Goal: Task Accomplishment & Management: Manage account settings

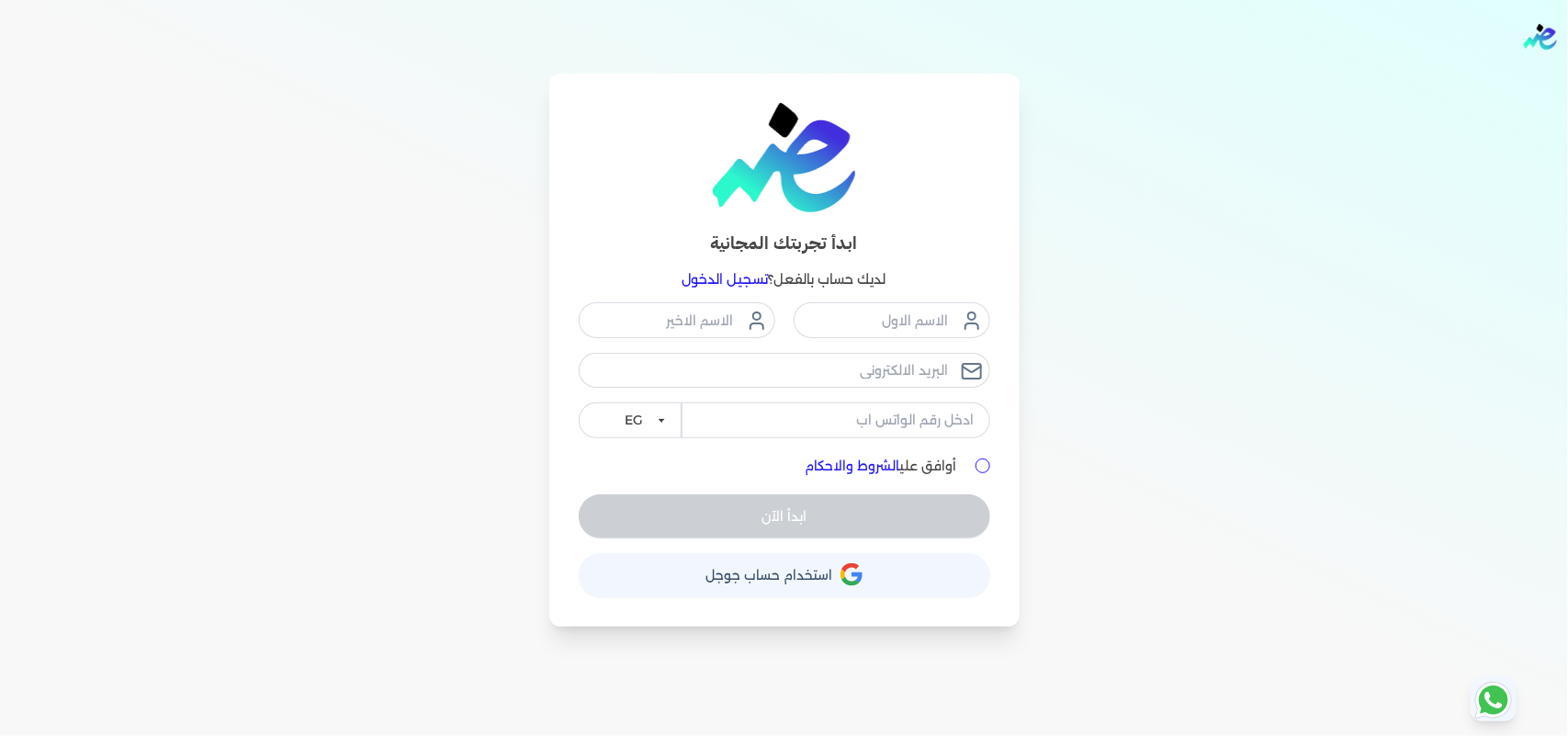
click at [744, 278] on link "تسجيل الدخول" at bounding box center [726, 279] width 86 height 17
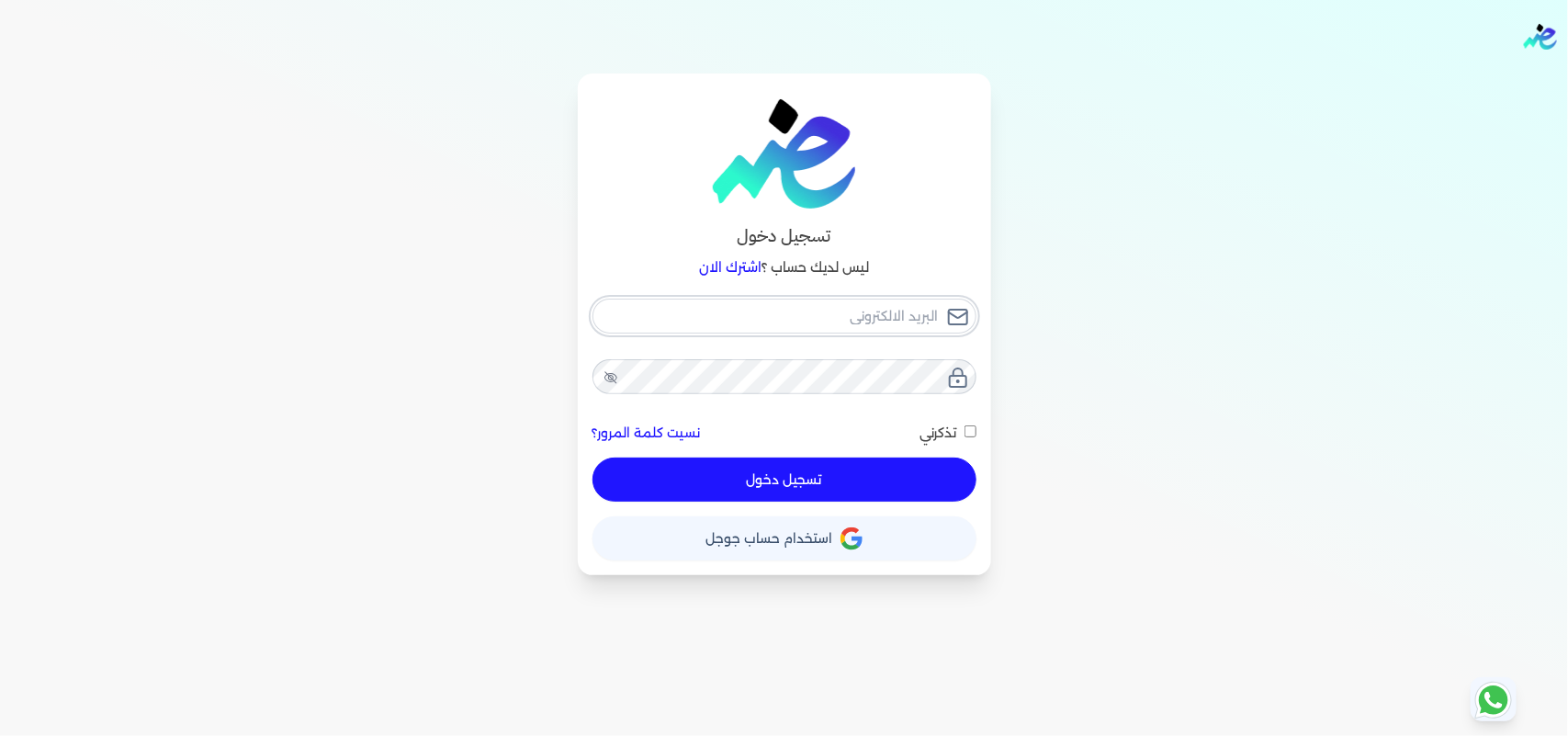
click at [877, 319] on input "email" at bounding box center [784, 316] width 384 height 35
type input "[EMAIL_ADDRESS][DOMAIN_NAME]"
click at [860, 478] on button "تسجيل دخول" at bounding box center [784, 479] width 384 height 44
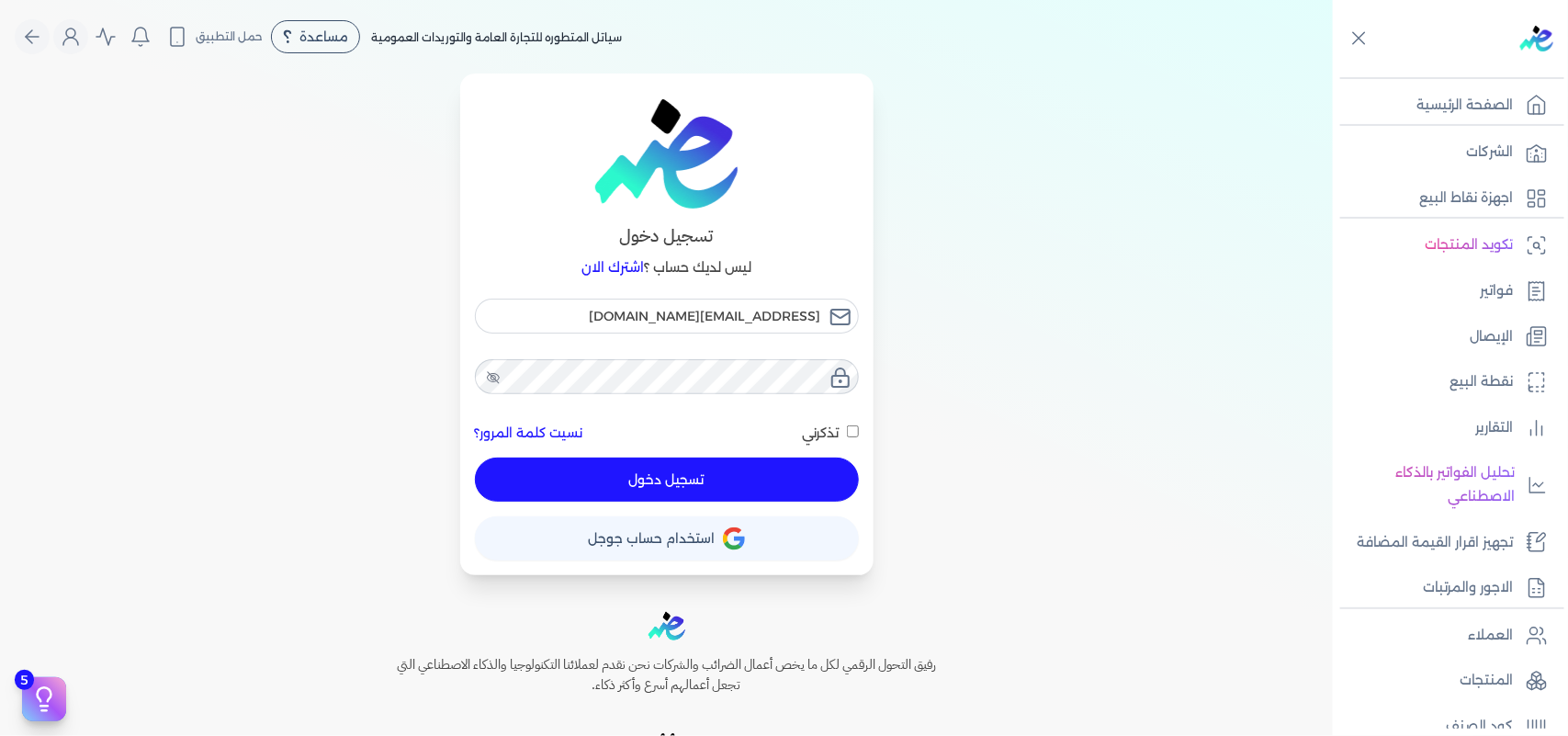
checkbox input "false"
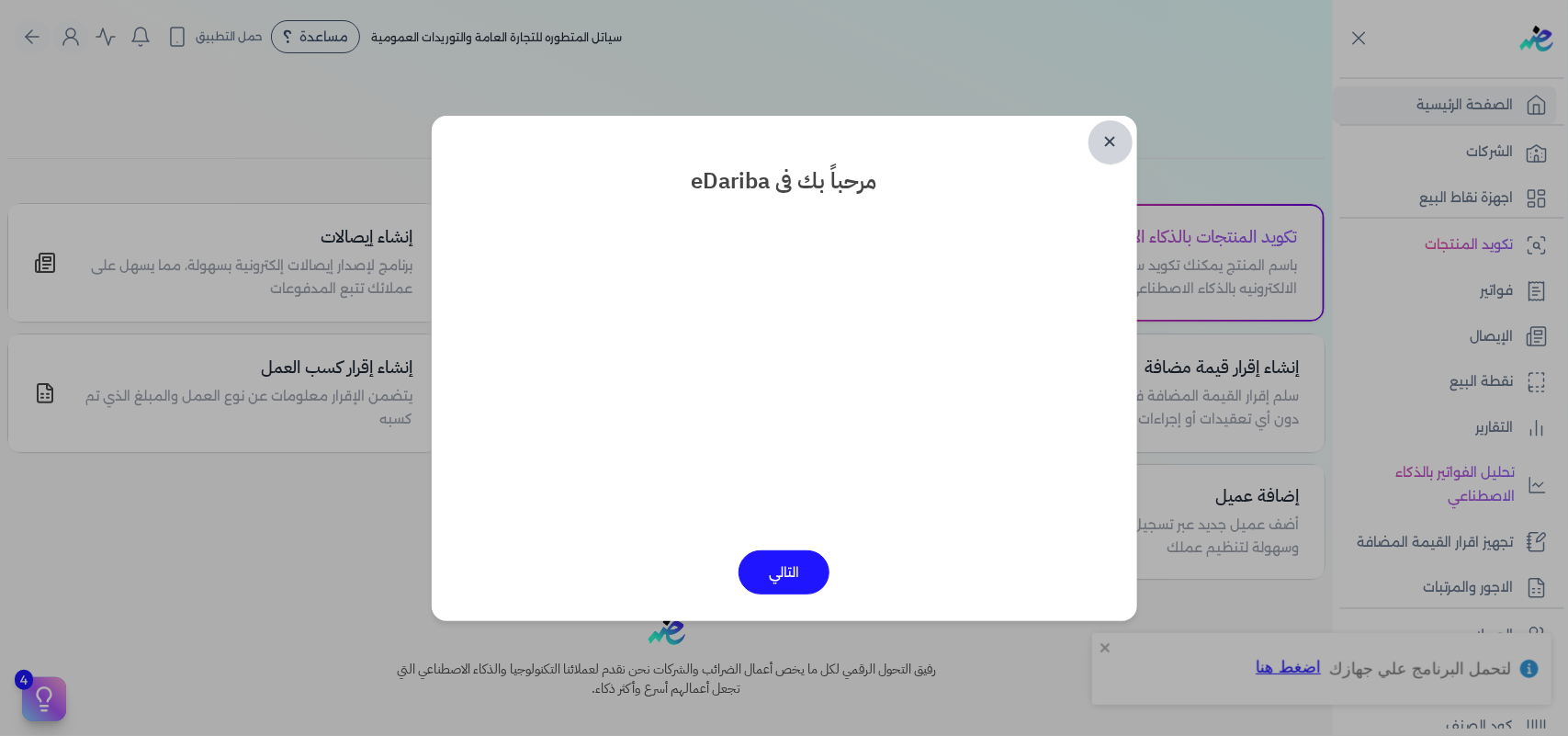
click at [1110, 141] on link "✕" at bounding box center [1110, 142] width 44 height 44
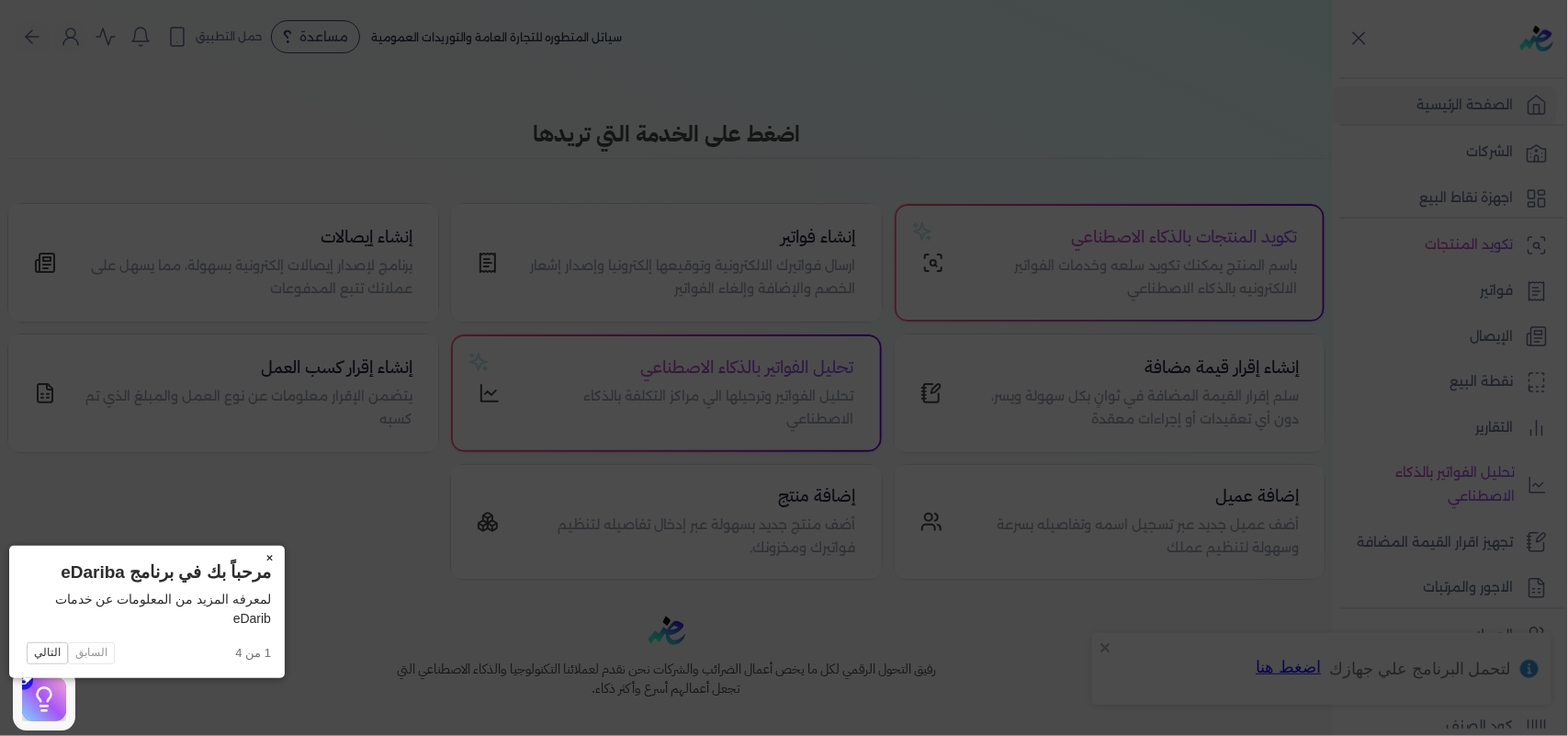
click at [256, 555] on button "×" at bounding box center [270, 558] width 29 height 25
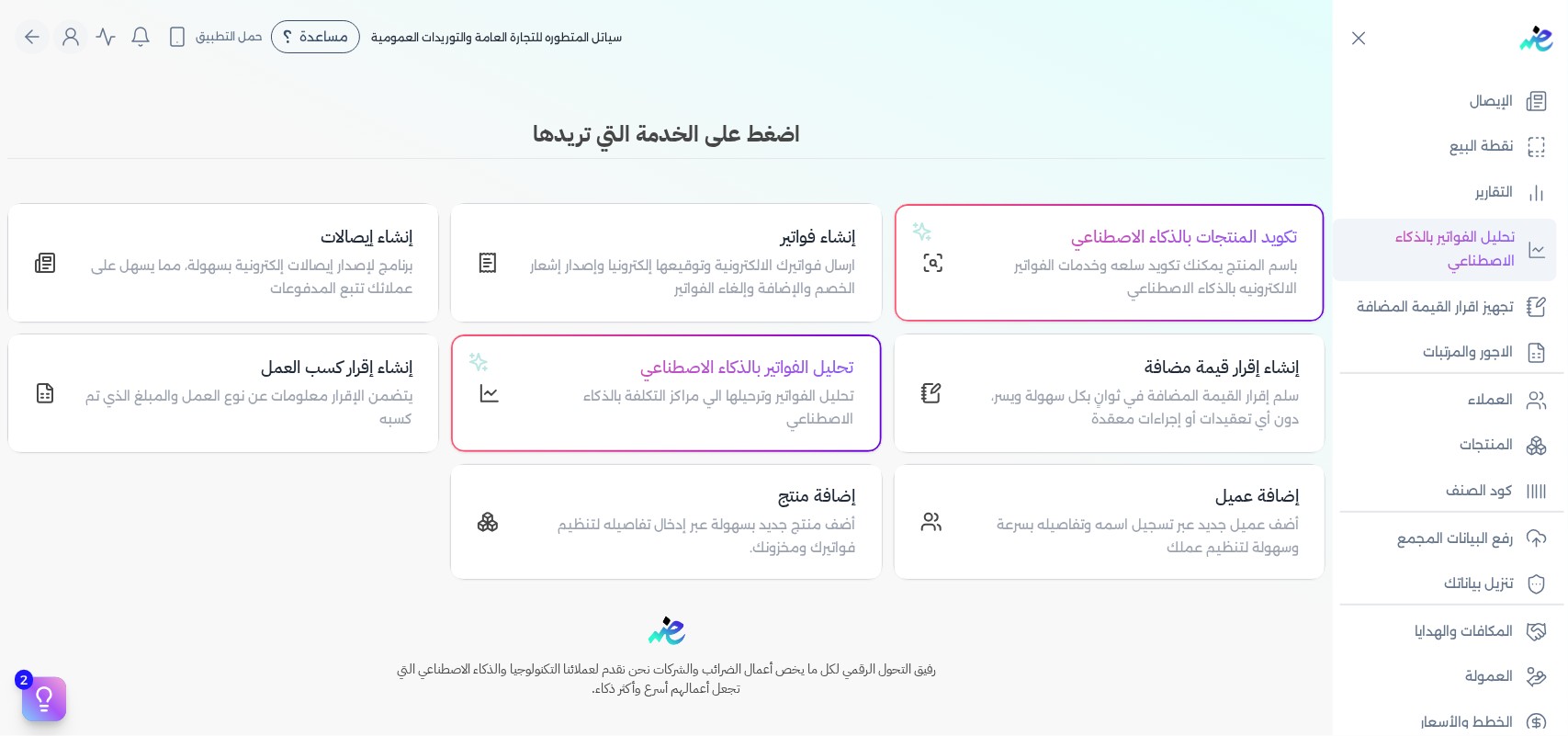
scroll to position [250, 0]
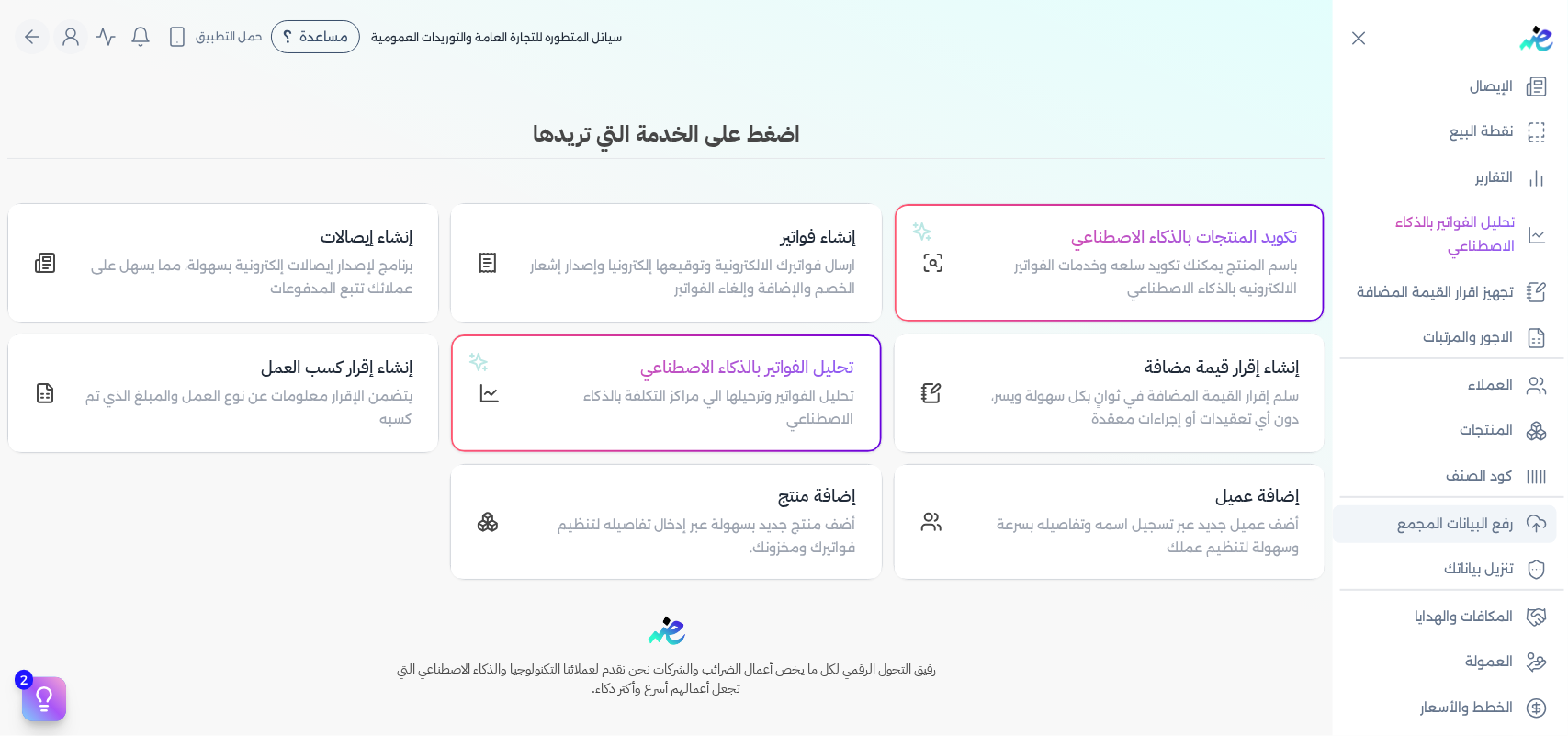
click at [1512, 513] on p "رفع البيانات المجمع" at bounding box center [1454, 525] width 116 height 23
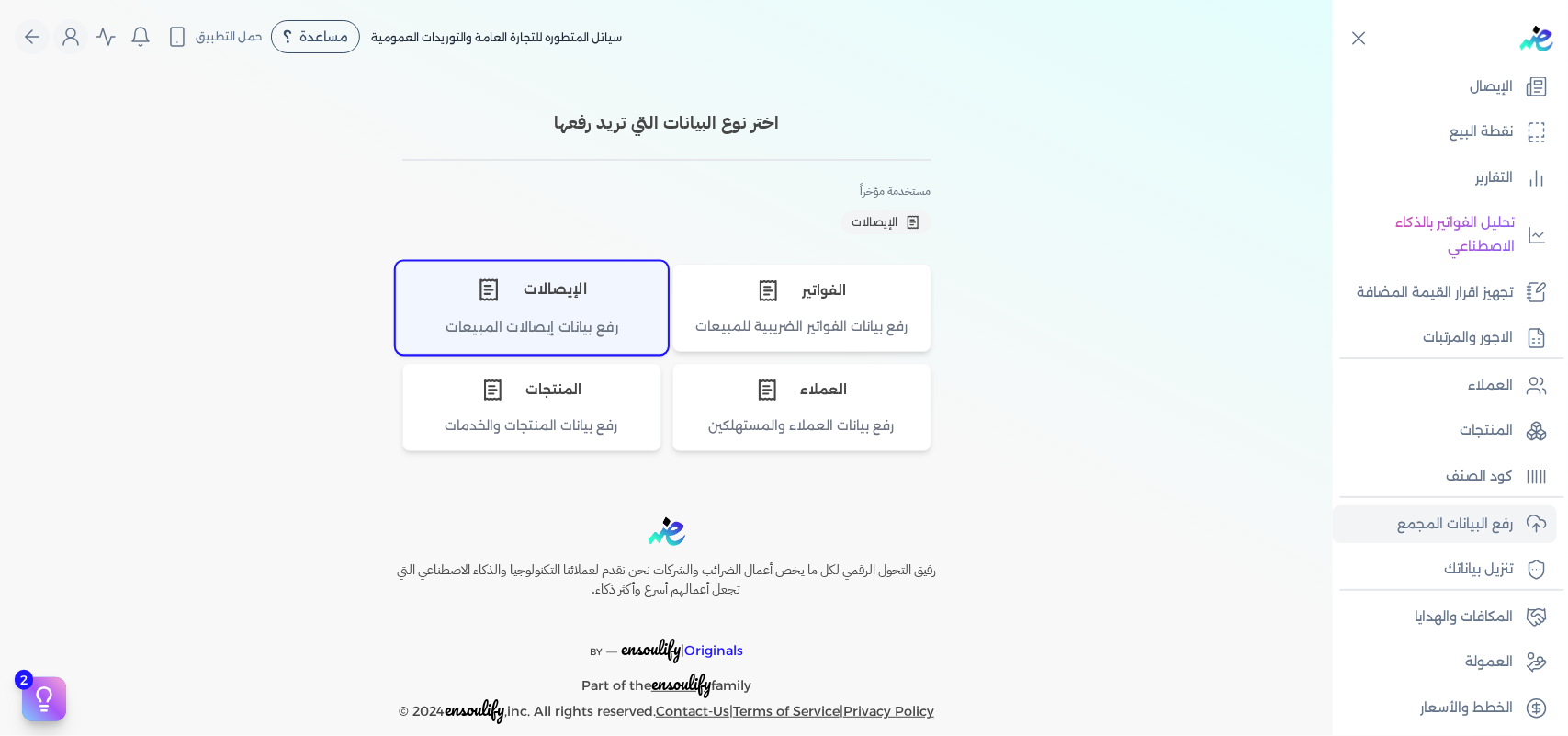
click at [567, 272] on div "الإيصالات" at bounding box center [531, 290] width 270 height 55
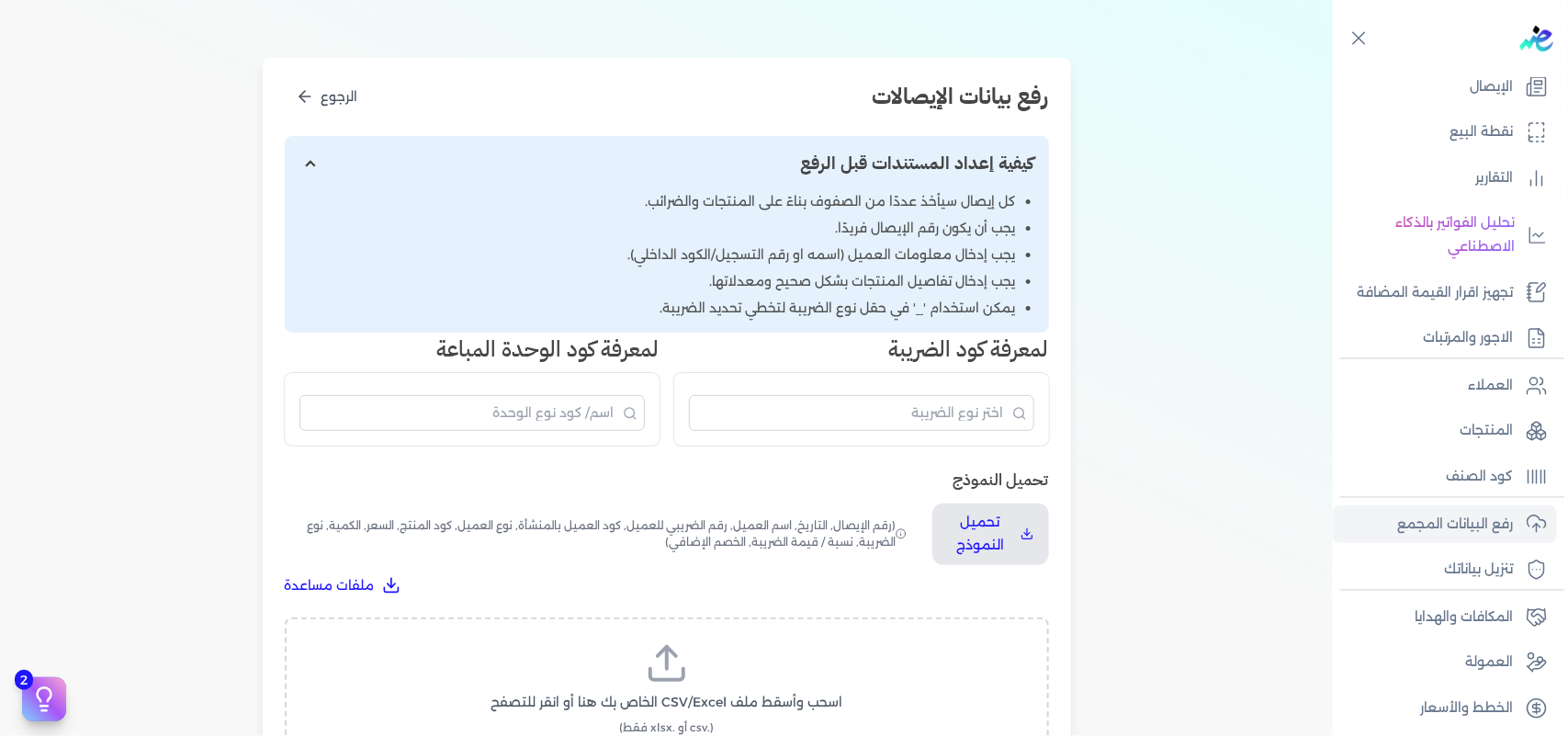
scroll to position [460, 0]
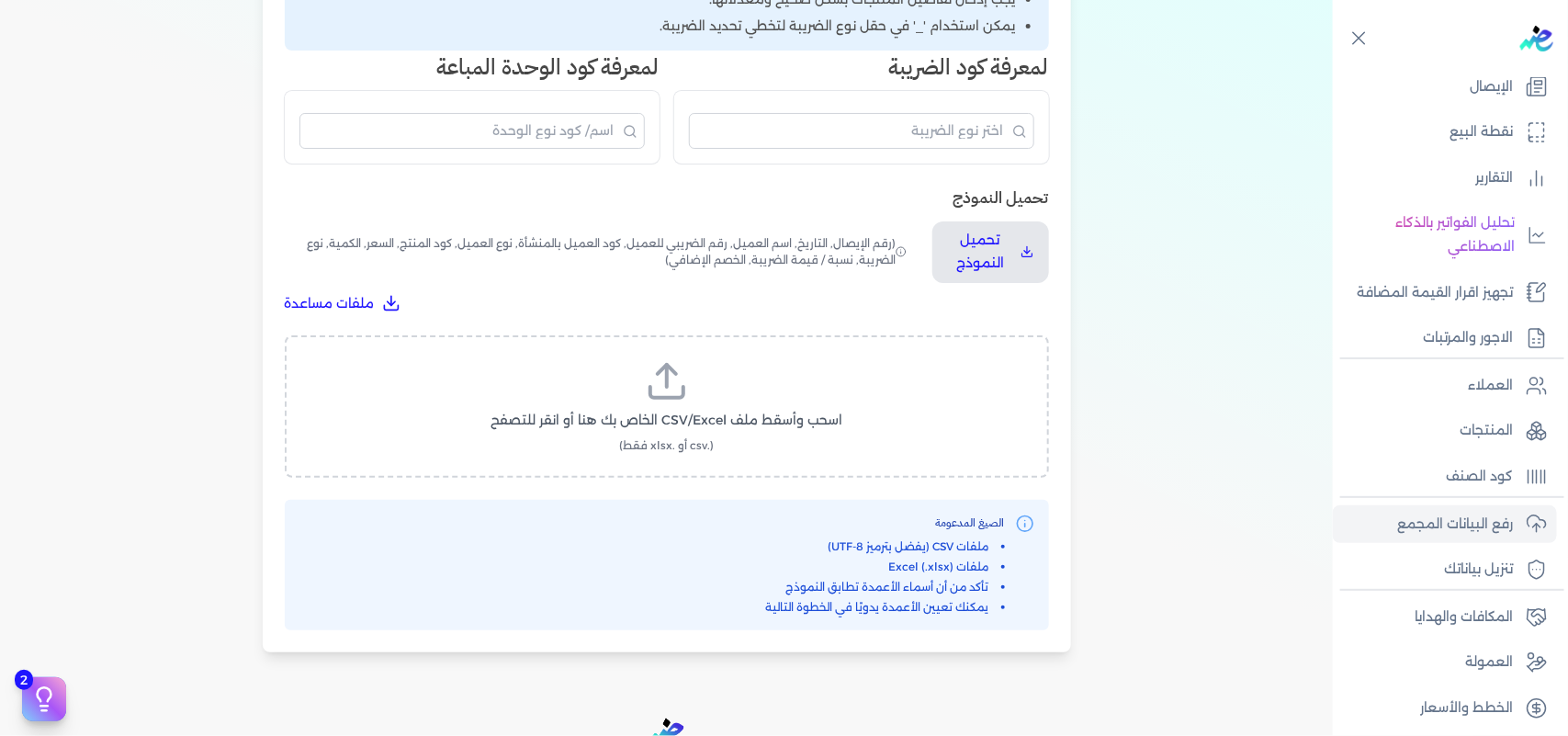
click at [684, 395] on icon at bounding box center [666, 393] width 33 height 11
click at [0, 0] on input "اسحب وأسقط ملف CSV/Excel الخاص بك هنا أو انقر للتصفح (.csv أو .xlsx فقط)" at bounding box center [0, 0] width 0 height 0
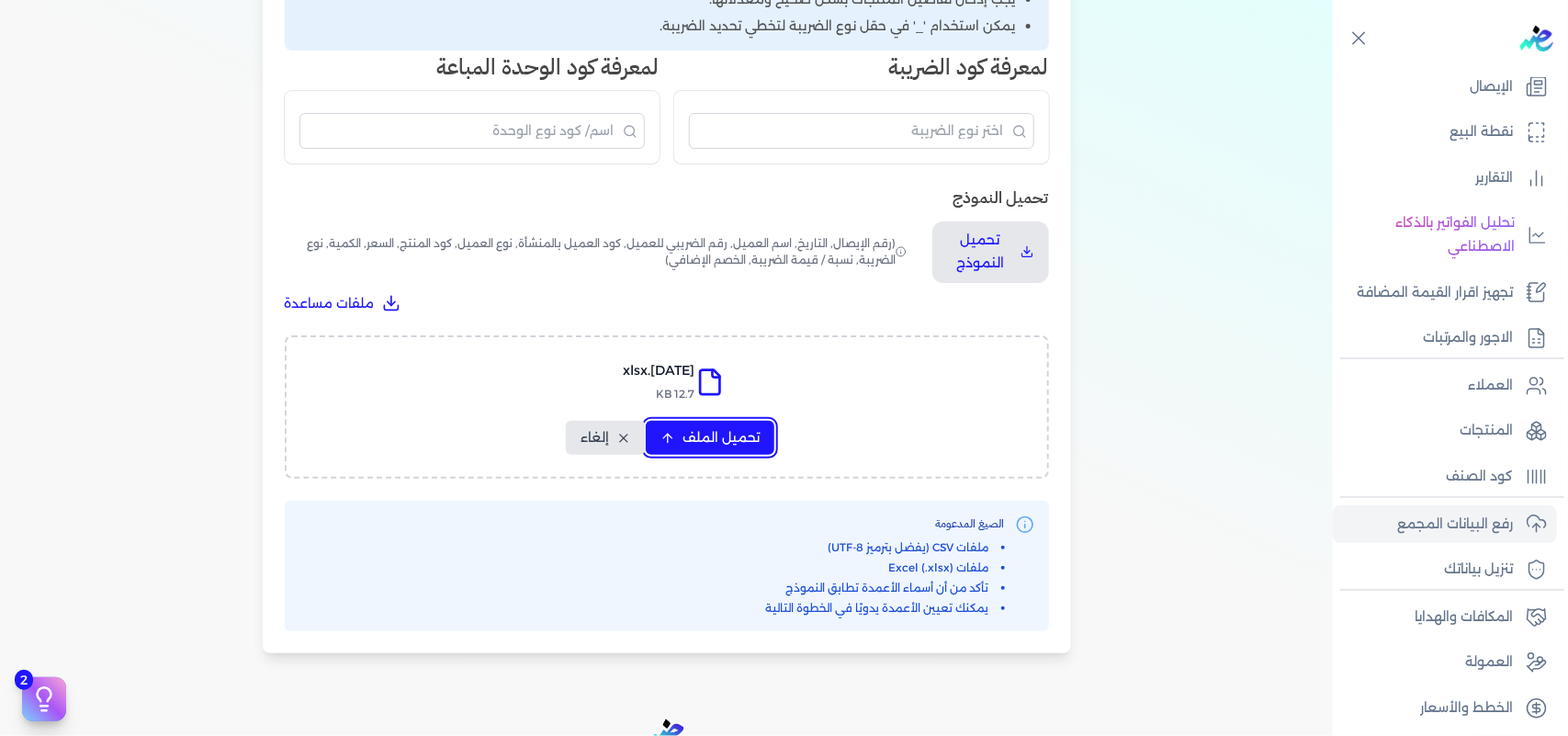
click at [709, 431] on span "تحميل الملف" at bounding box center [722, 438] width 77 height 20
select select "التاريخ"
select select "أسم العميل"
select select "نوع العميل"
select select "وصف البند"
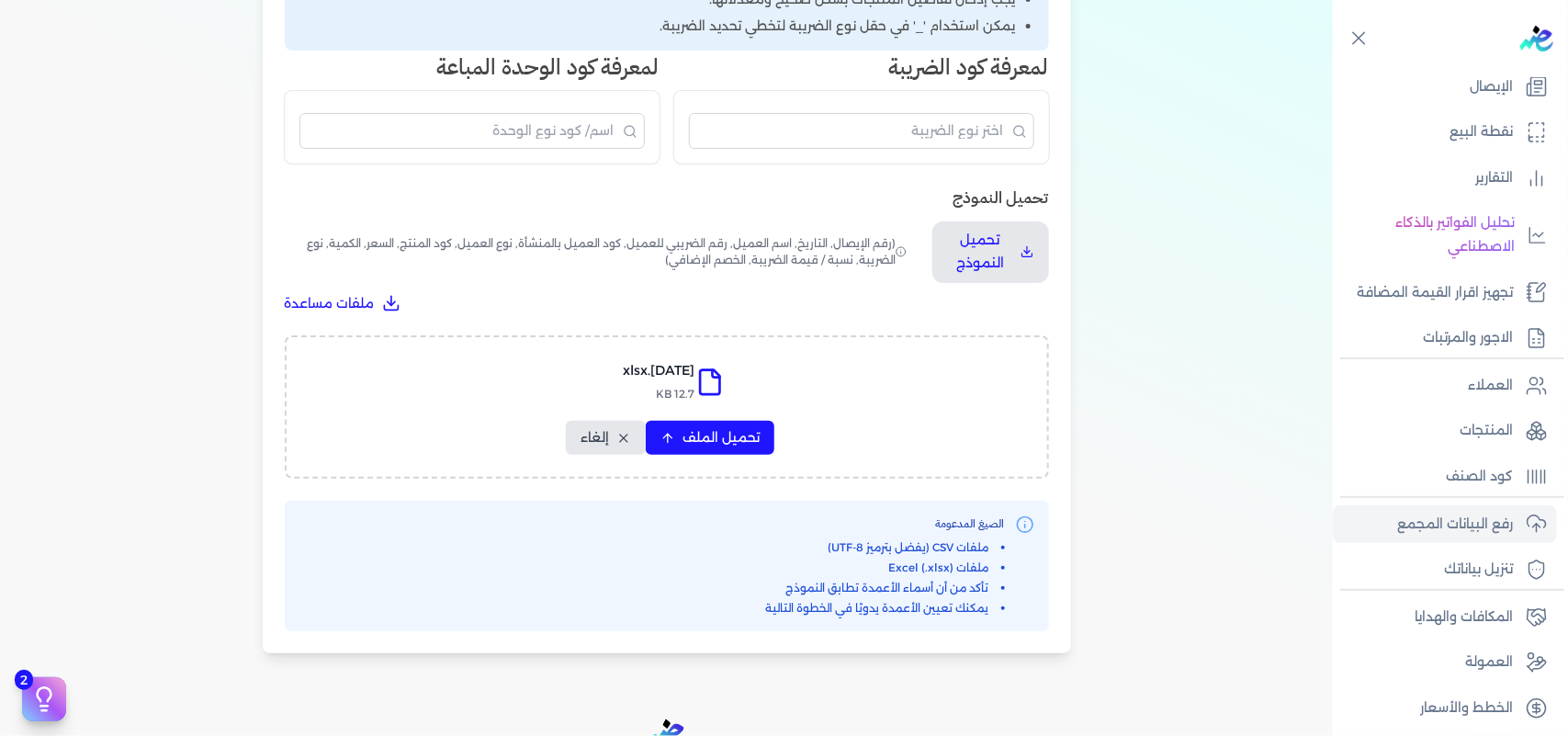
select select "السعر"
select select "الكمية"
select select "نوع الضريبة"
select select "نسبة / قيمة الضريبة"
select select "خصم اضافي"
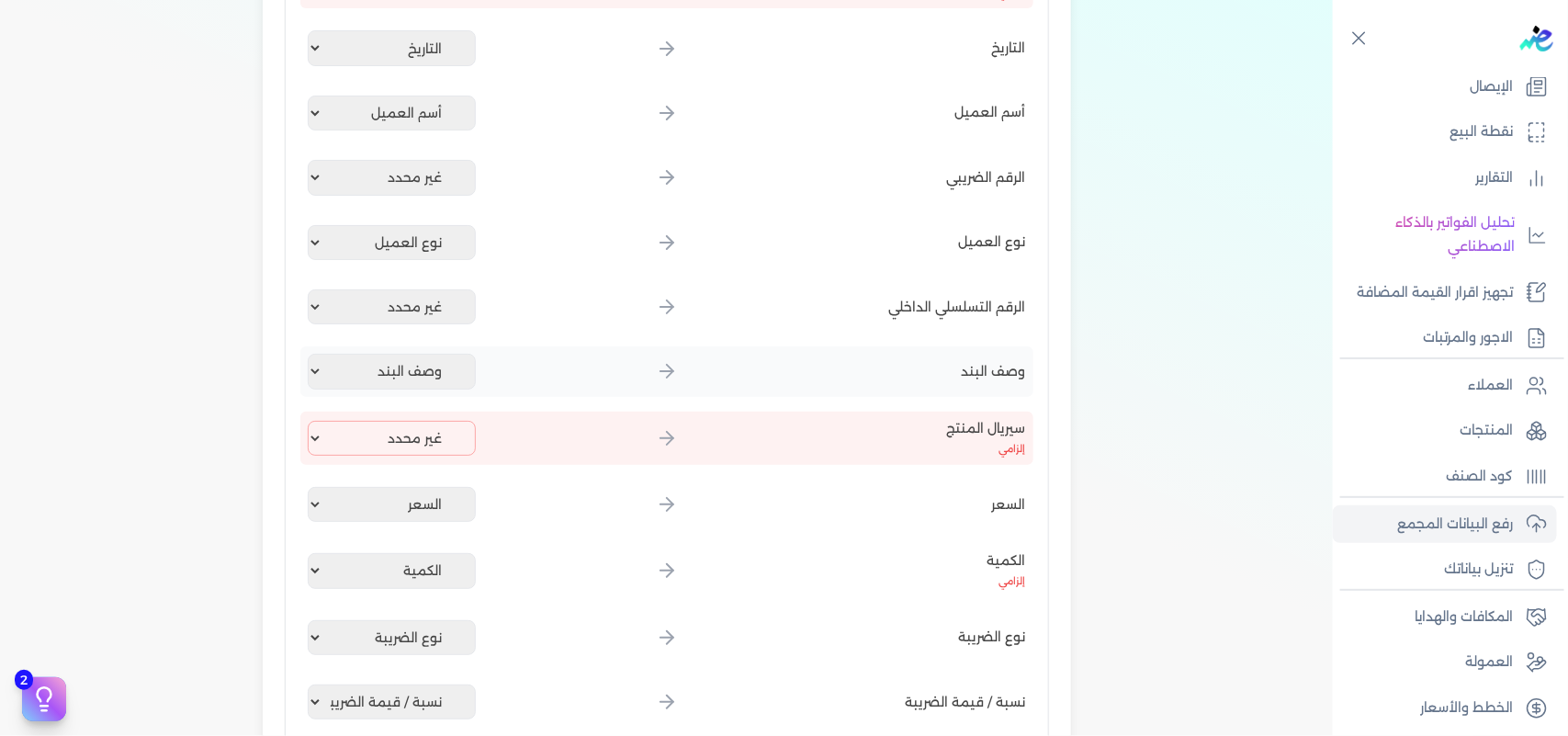
scroll to position [115, 0]
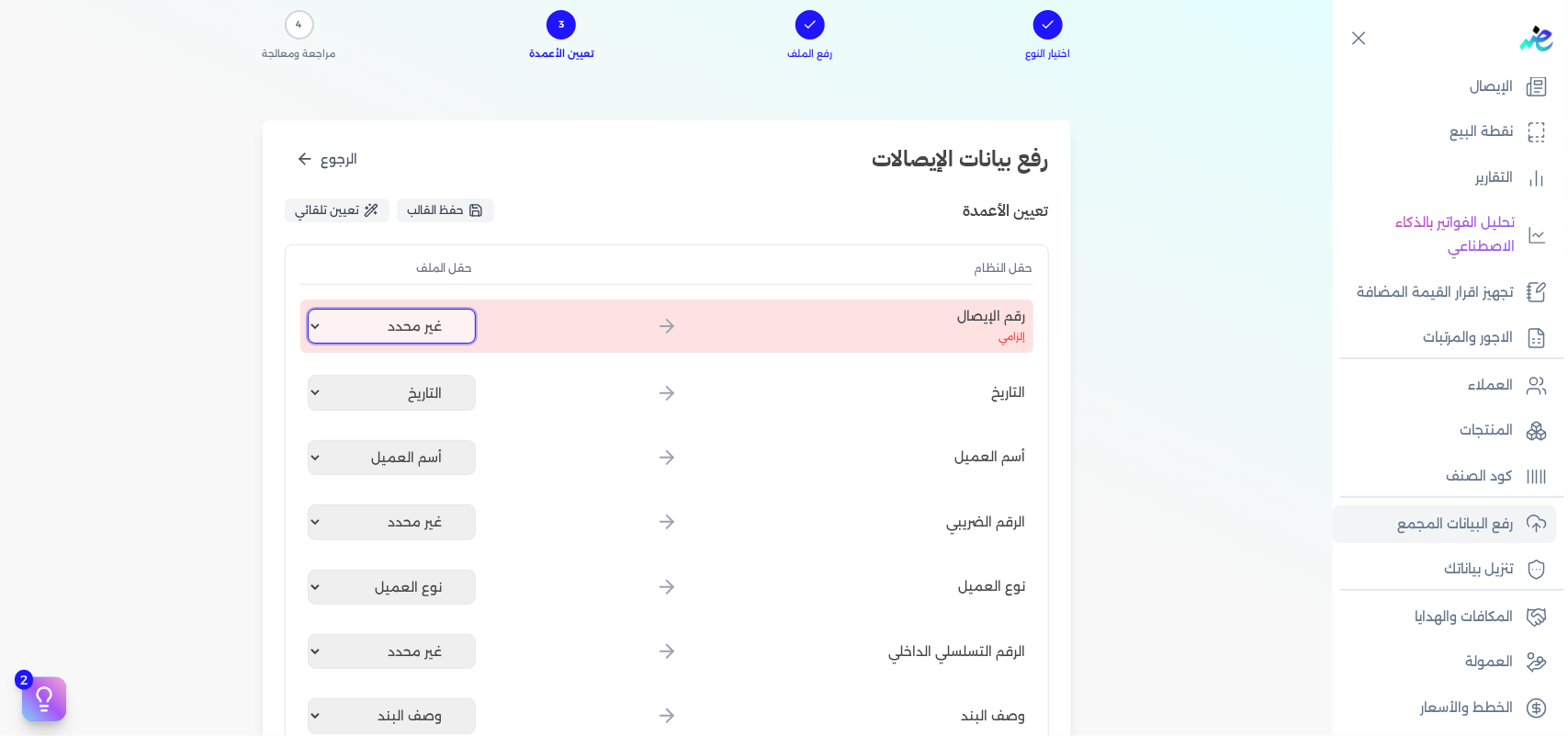
click at [397, 331] on select "غير محدد إيصال رقم التاريخ كود العميل بالمنشأة أسم العميل الرقم الضريبي للعميل …" at bounding box center [393, 326] width 169 height 35
select select "إيصال رقم"
click at [311, 309] on select "غير محدد إيصال رقم التاريخ كود العميل بالمنشأة أسم العميل الرقم الضريبي للعميل …" at bounding box center [393, 326] width 169 height 35
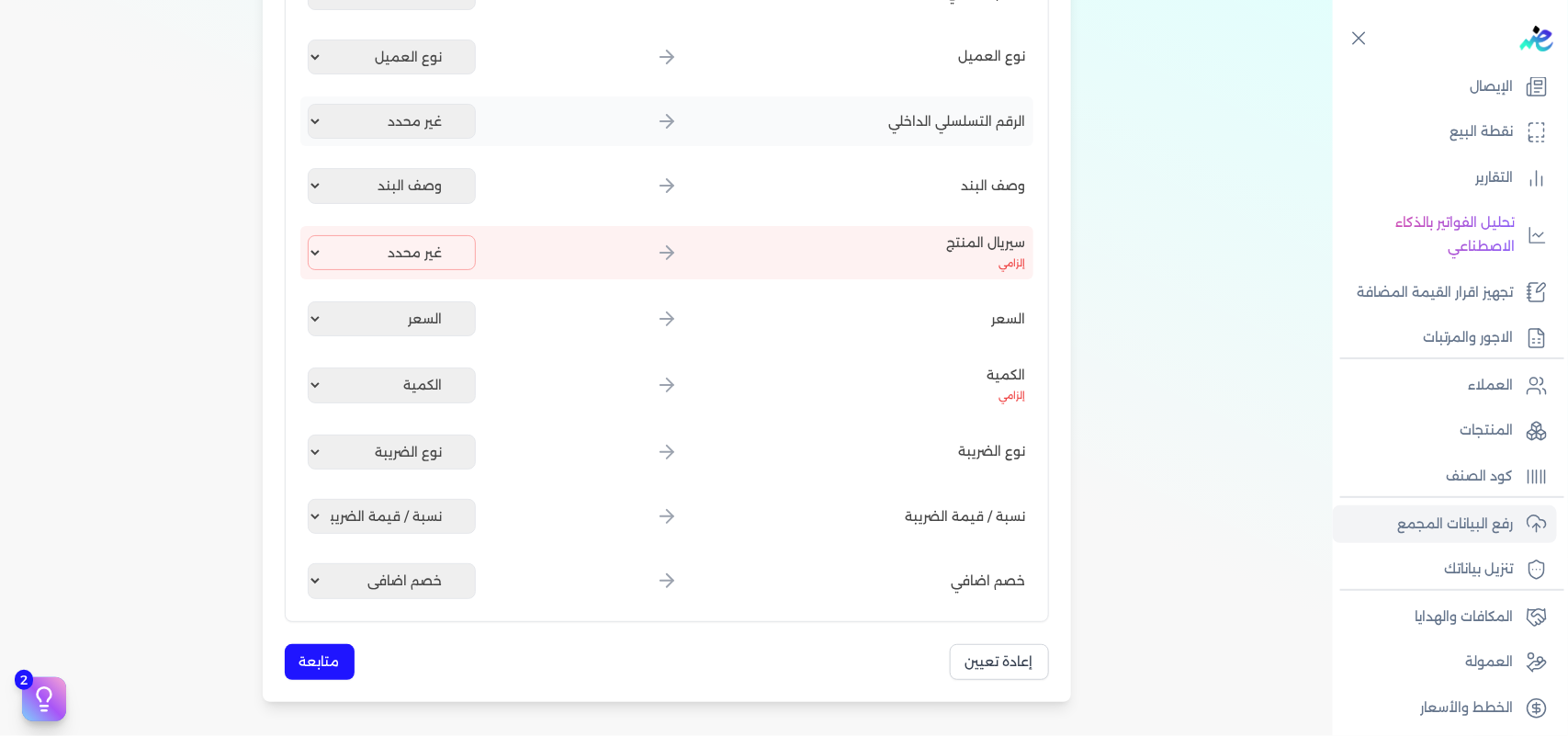
scroll to position [689, 0]
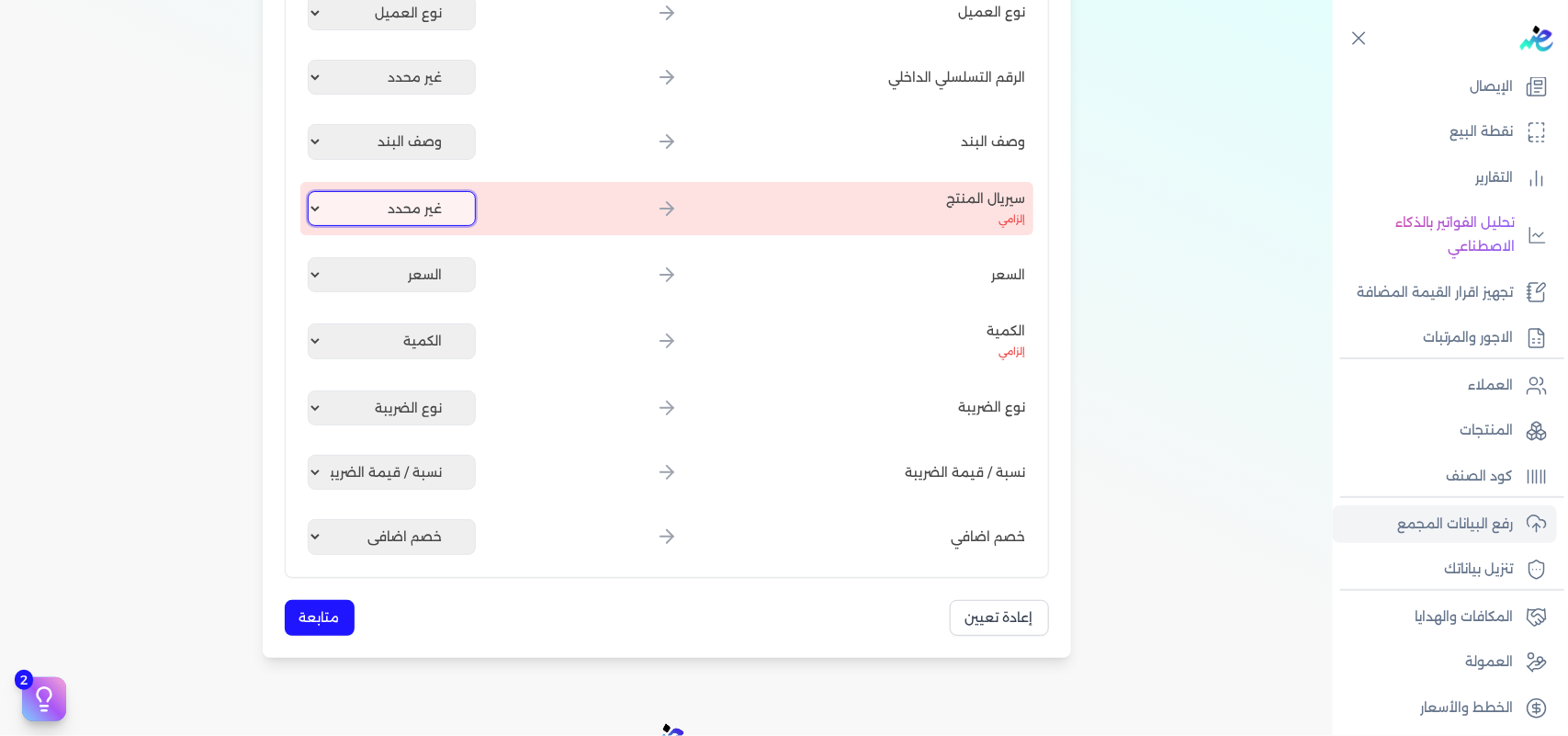
click at [386, 217] on select "غير محدد إيصال رقم التاريخ كود العميل بالمنشأة أسم العميل الرقم الضريبي للعميل …" at bounding box center [393, 208] width 169 height 35
select select "كود المنتج الداخلي"
click at [311, 191] on select "غير محدد إيصال رقم التاريخ كود العميل بالمنشأة أسم العميل الرقم الضريبي للعميل …" at bounding box center [393, 208] width 169 height 35
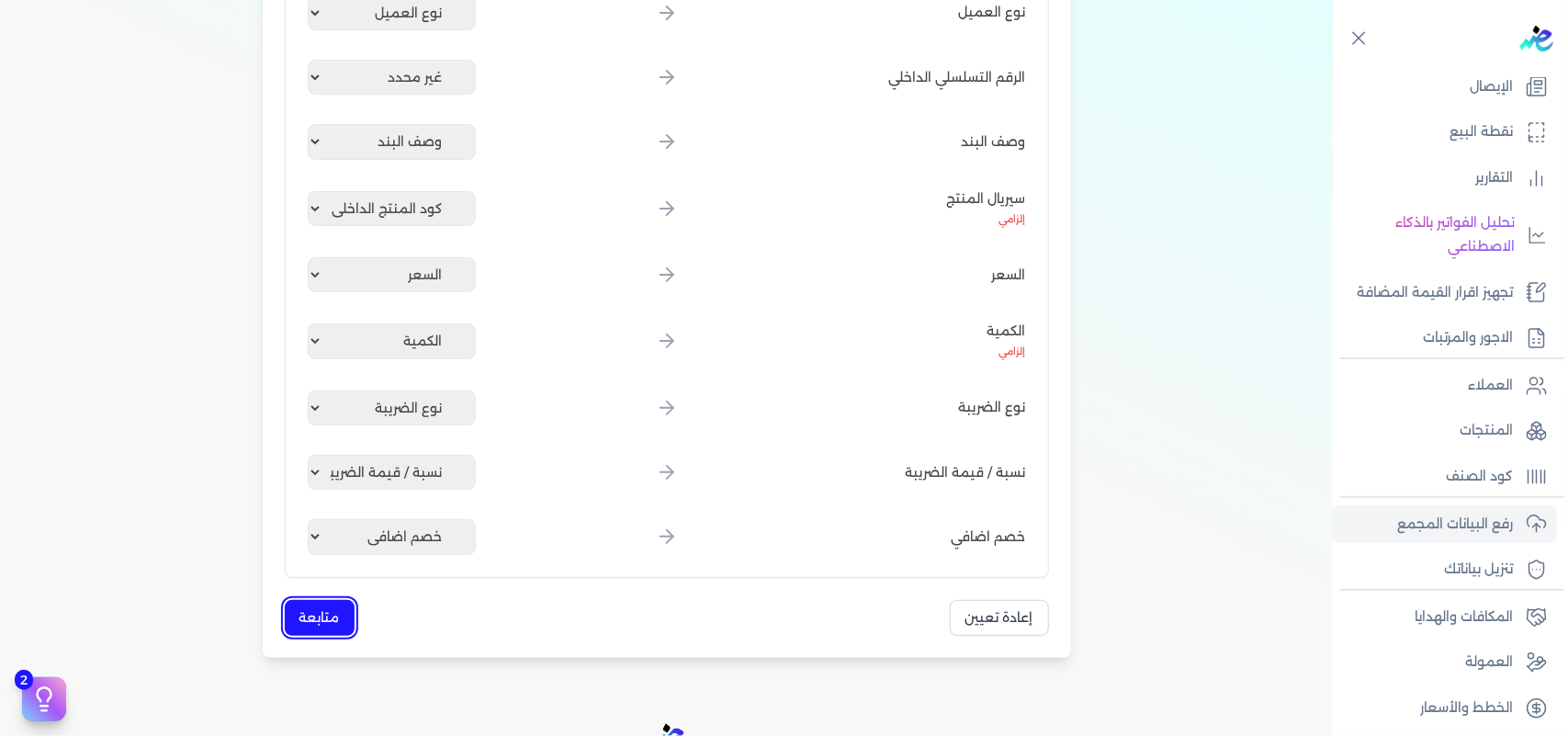
click at [318, 621] on button "متابعة" at bounding box center [319, 619] width 70 height 36
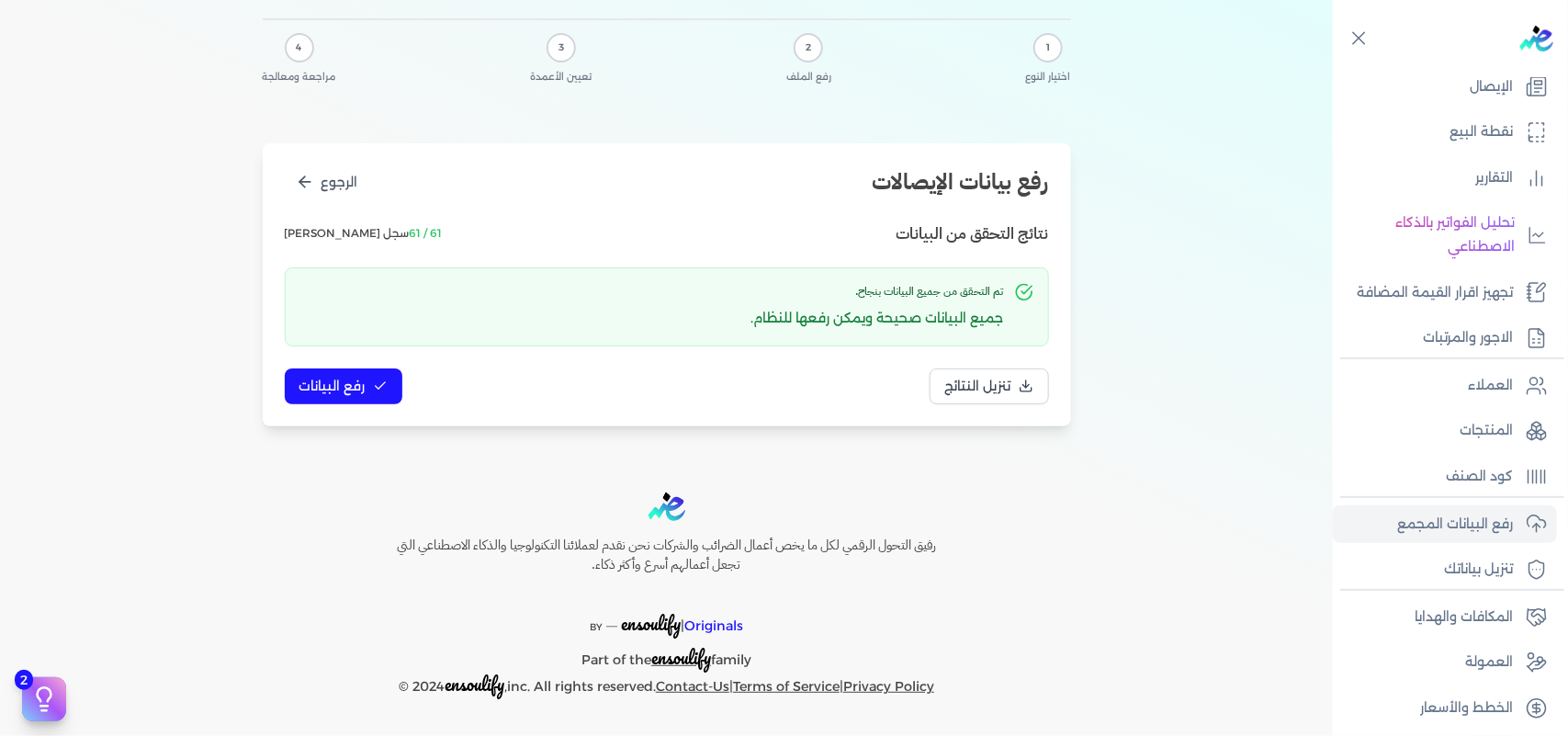
scroll to position [90, 0]
click at [354, 372] on button "رفع البيانات" at bounding box center [343, 388] width 117 height 36
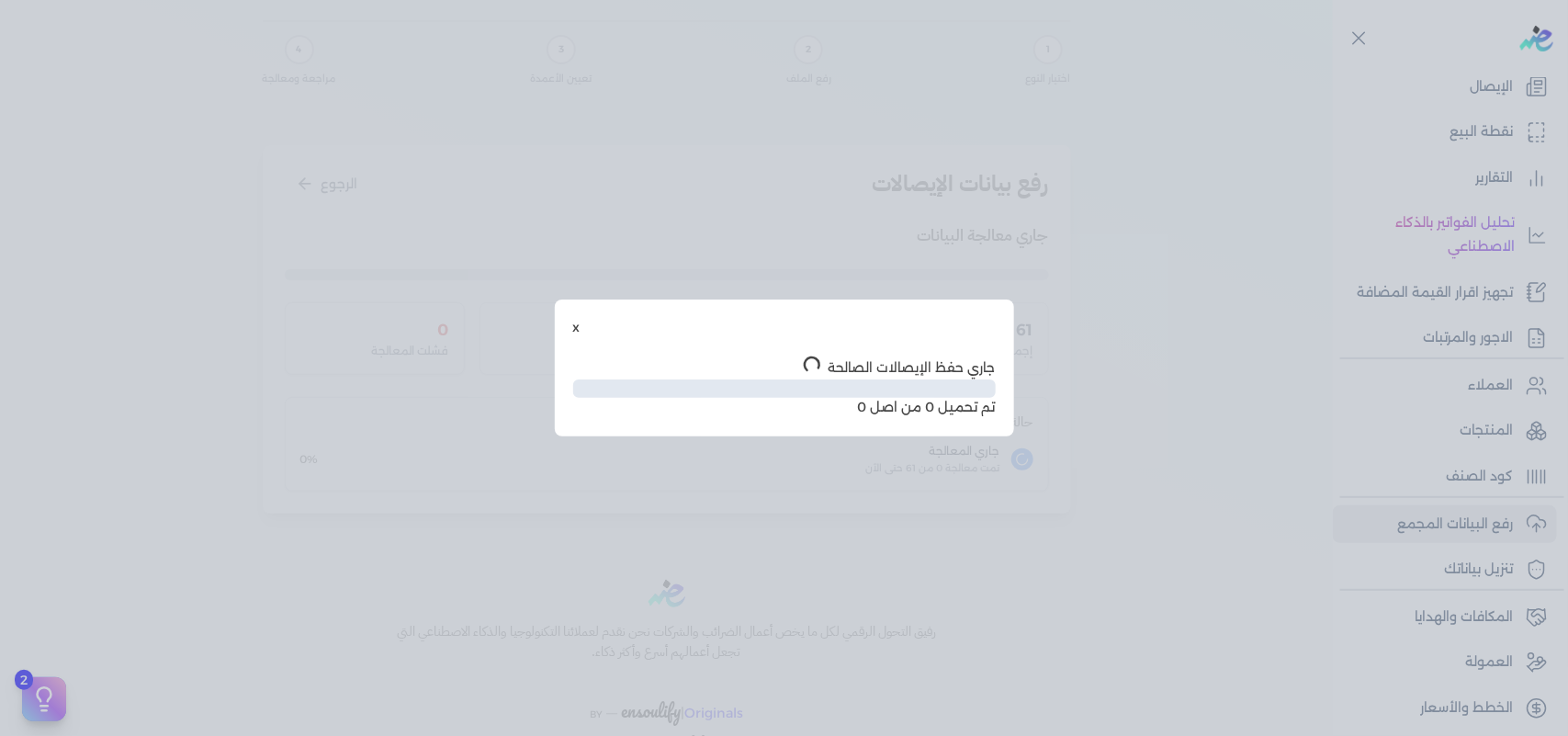
scroll to position [0, 0]
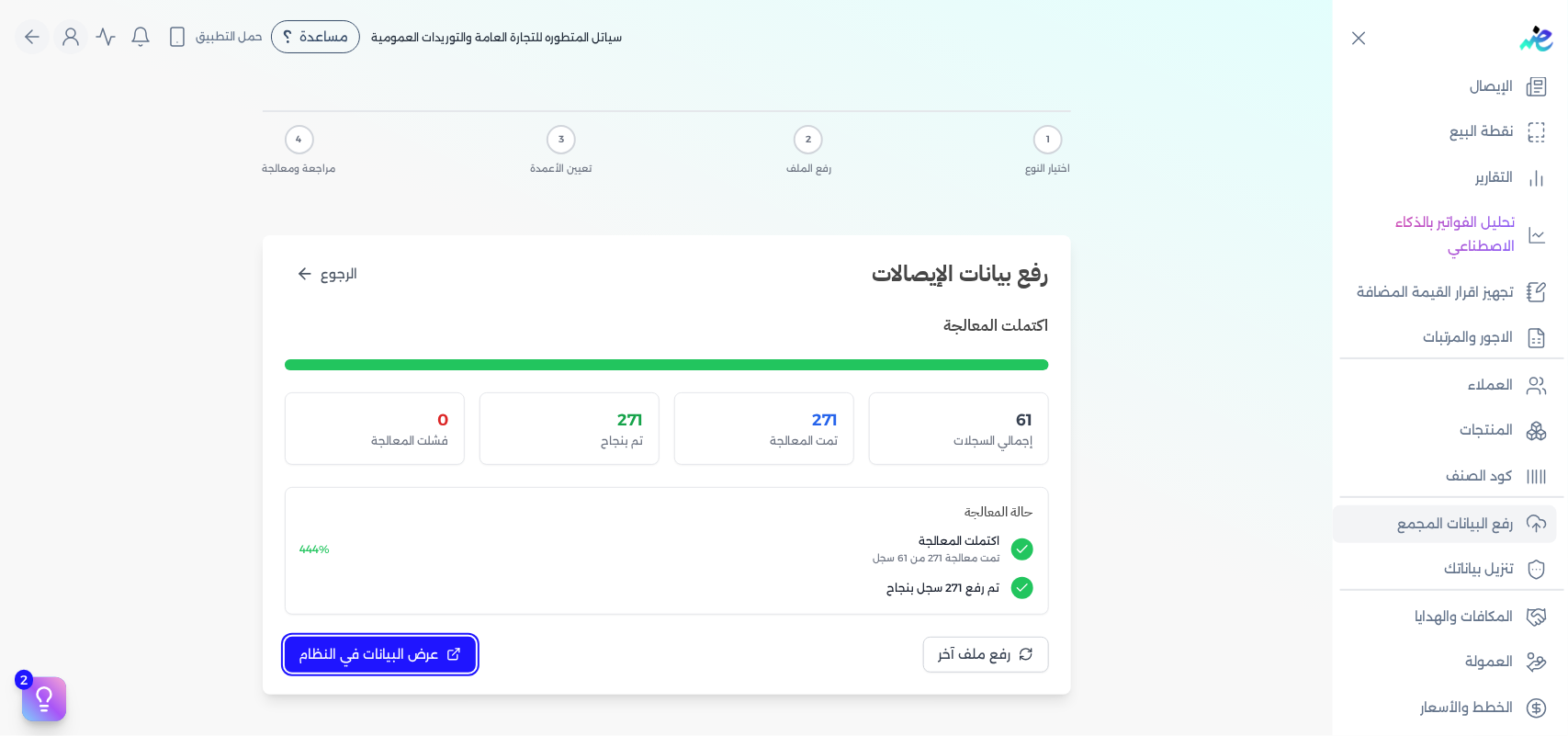
click at [420, 645] on span "عرض البيانات في النظام" at bounding box center [369, 654] width 140 height 20
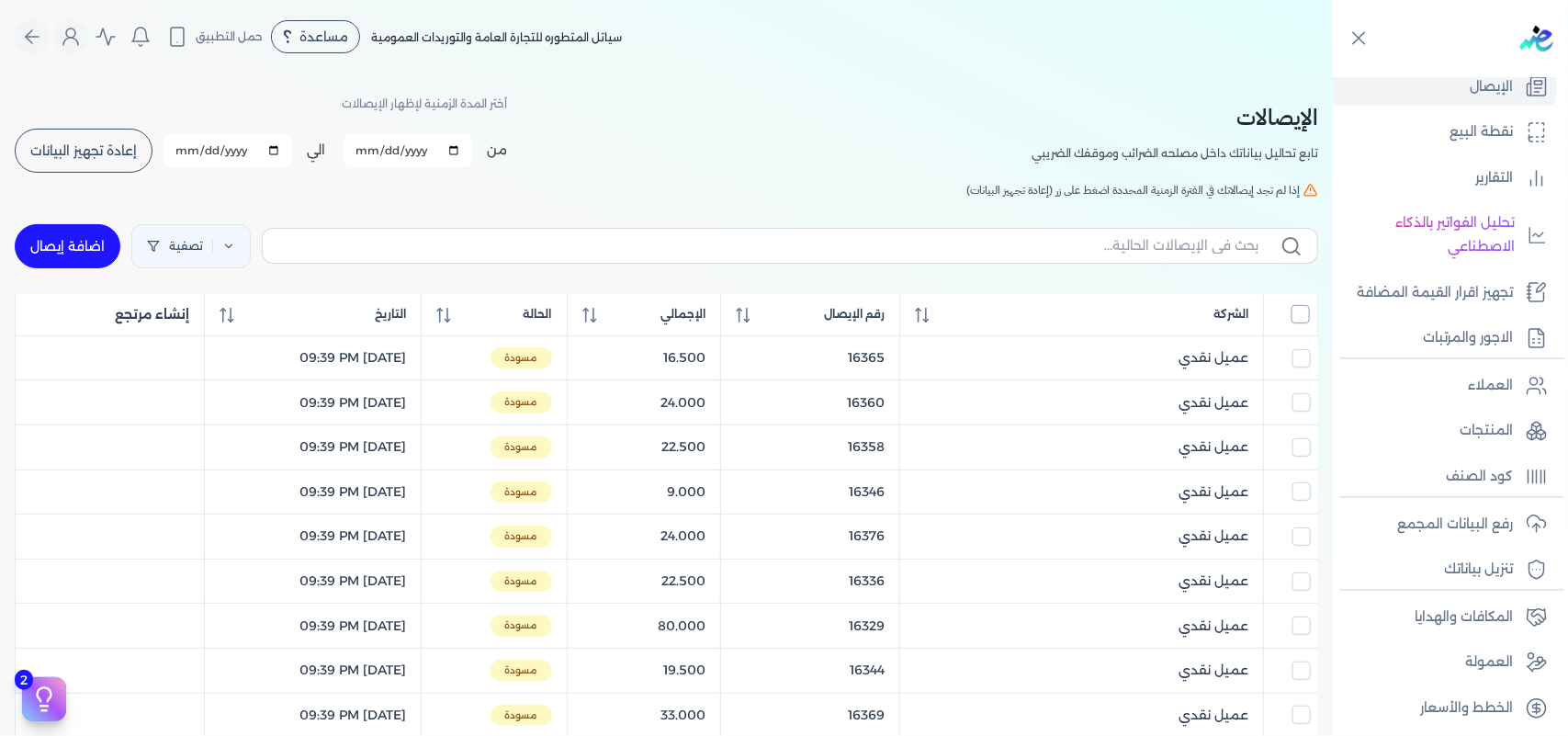
click at [1306, 310] on input "All items unselected" at bounding box center [1301, 315] width 19 height 19
checkbox input "true"
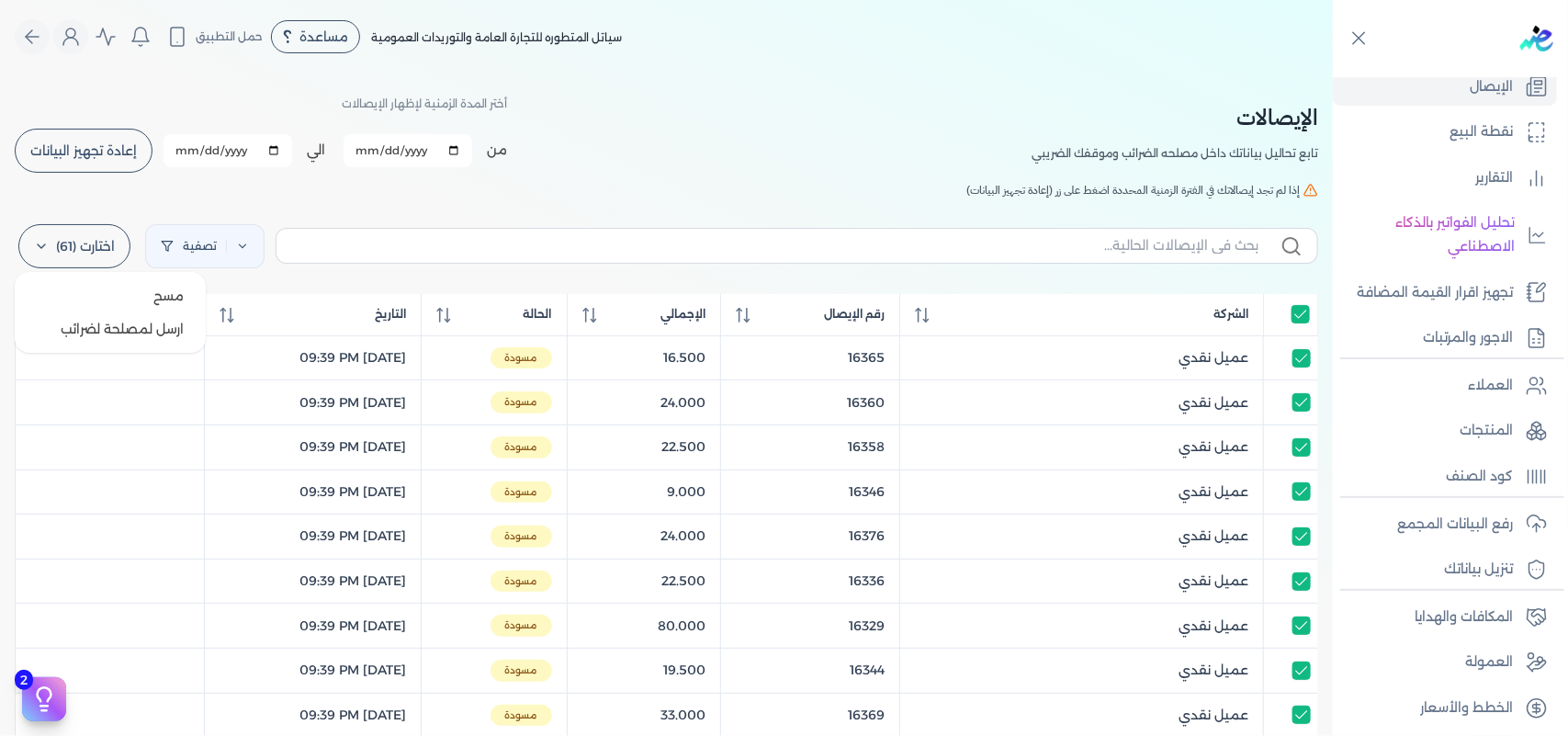
click at [95, 245] on label "اختارت (61)" at bounding box center [74, 246] width 112 height 44
click at [227, 244] on div at bounding box center [226, 246] width 1 height 13
click at [235, 305] on button "اضافة تصفية" at bounding box center [223, 304] width 111 height 22
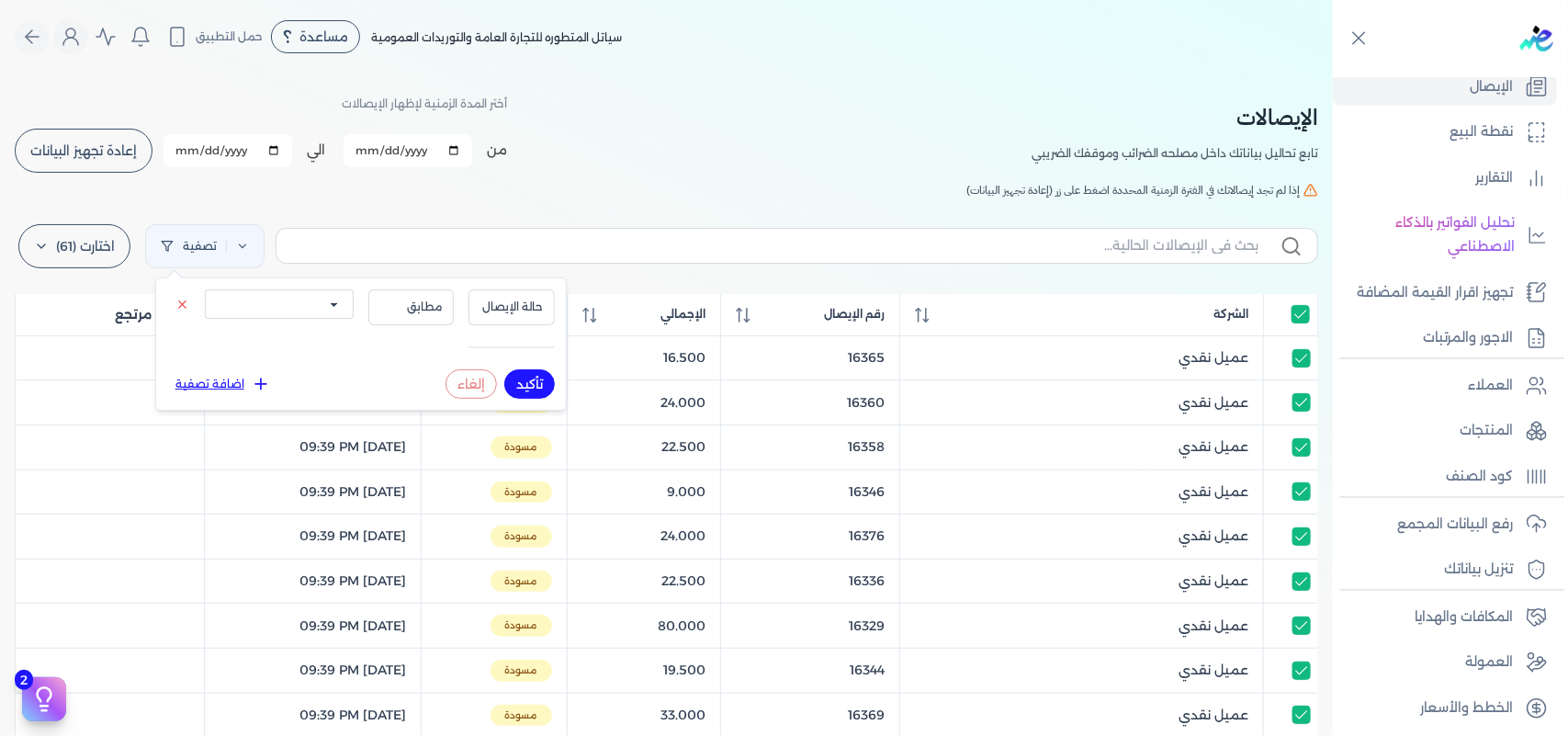
click at [321, 314] on select "الكل مقبولة غير مقبولة يتم مراجعتها ملغية مرفوضة مسودة" at bounding box center [279, 304] width 148 height 29
select select "draft"
click at [205, 290] on select "الكل مقبولة غير مقبولة يتم مراجعتها ملغية مرفوضة مسودة" at bounding box center [279, 304] width 148 height 29
click at [539, 372] on button "تأكيد" at bounding box center [530, 384] width 51 height 29
click at [472, 178] on div "الإيصالات تابع تحاليل بياناتك داخل مصلحه الضرائب وموقفك الضريبي أختر المدة الزم…" at bounding box center [666, 678] width 1333 height 1209
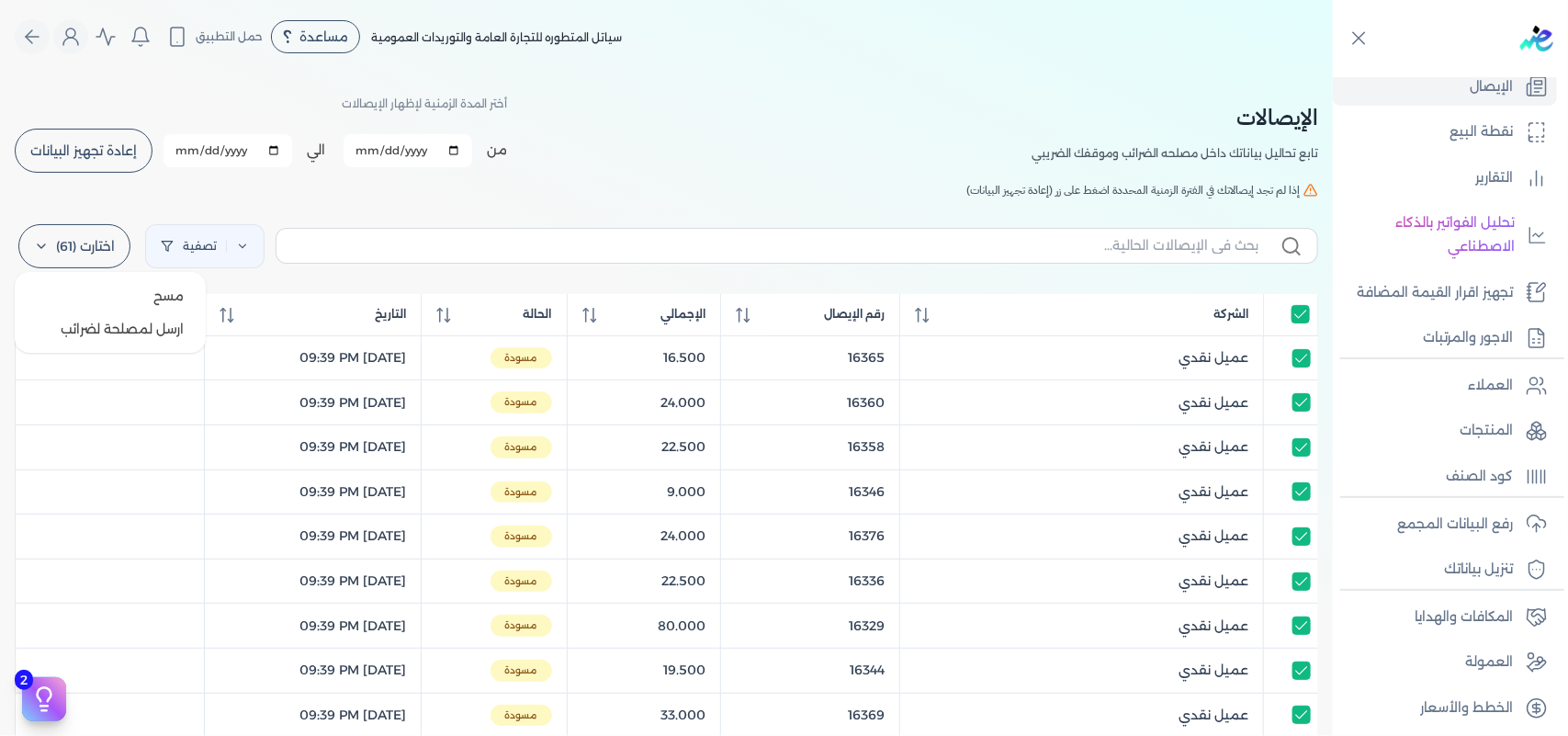
click at [95, 245] on label "اختارت (61)" at bounding box center [74, 246] width 112 height 44
click at [94, 327] on button "ارسل لمصلحة لضرائب" at bounding box center [110, 328] width 177 height 33
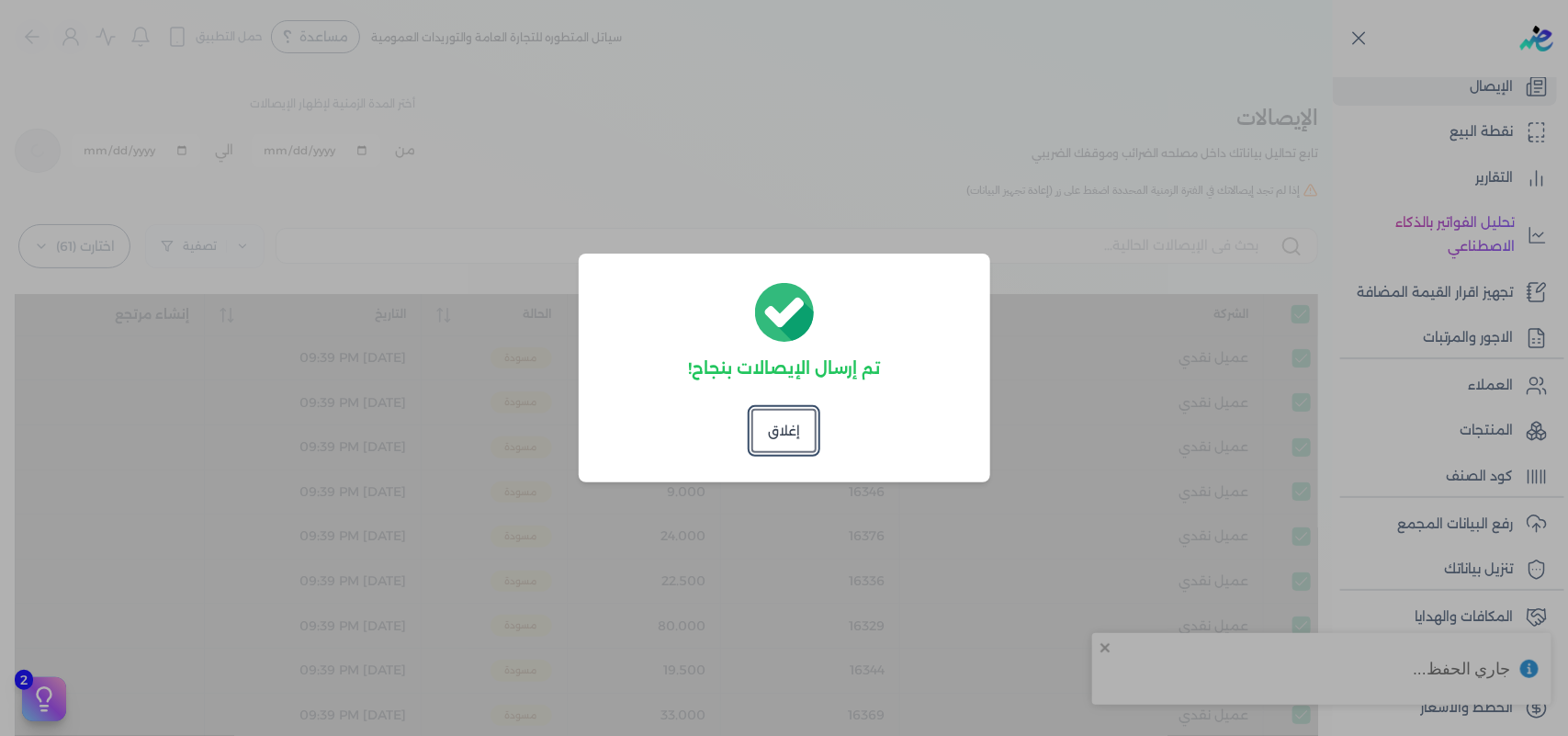
checkbox input "true"
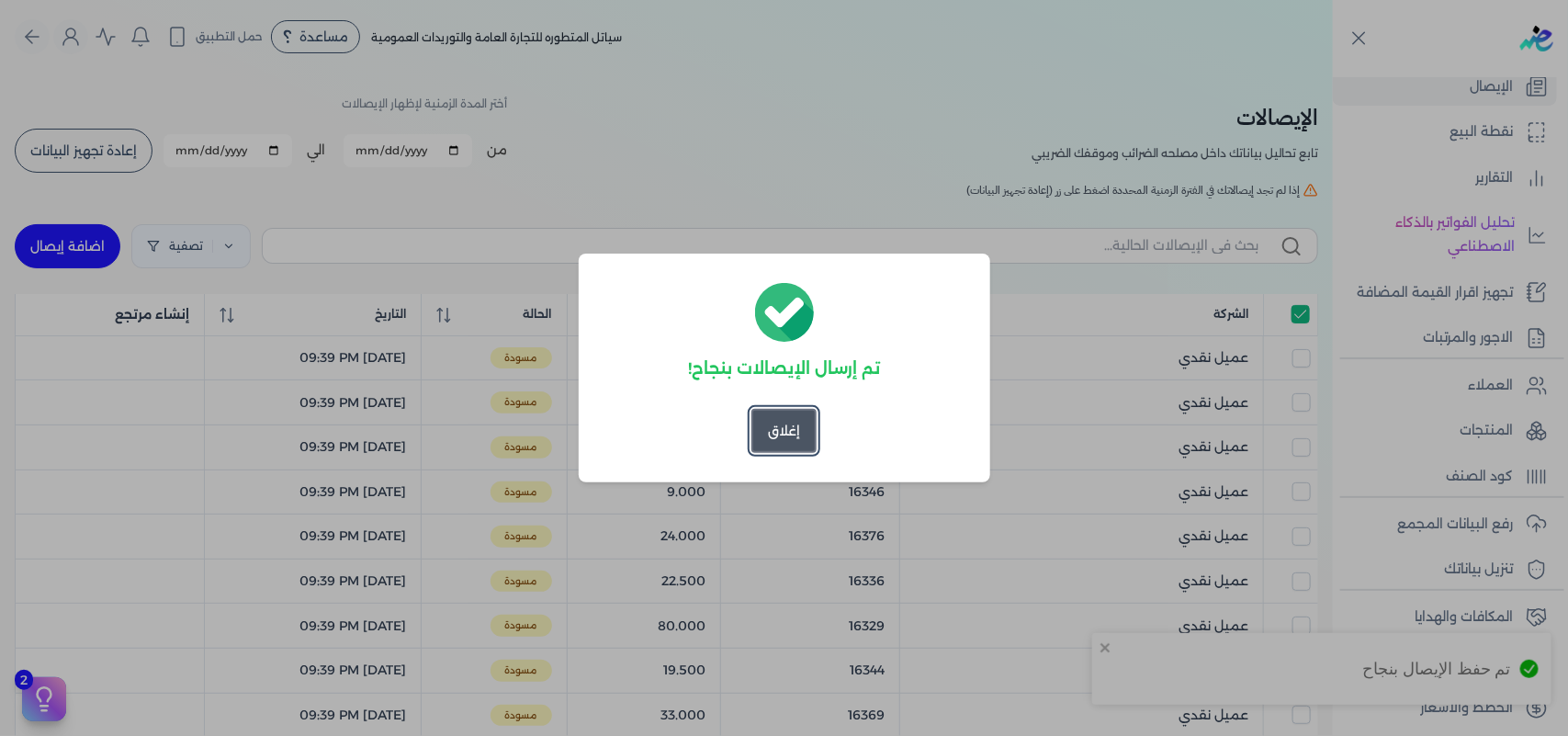
click at [779, 442] on button "إغلاق" at bounding box center [784, 431] width 65 height 44
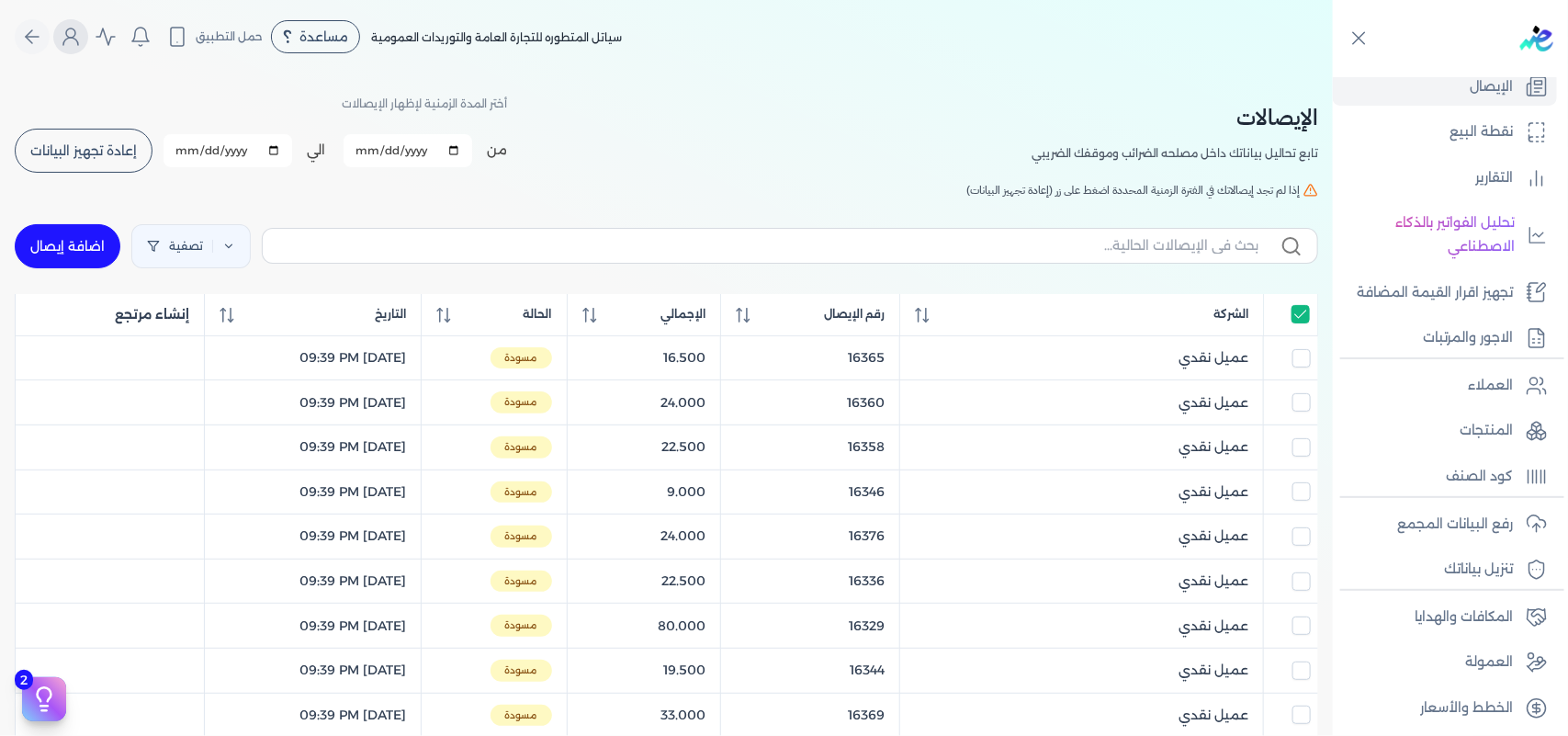
click at [79, 48] on button "Global" at bounding box center [70, 37] width 35 height 35
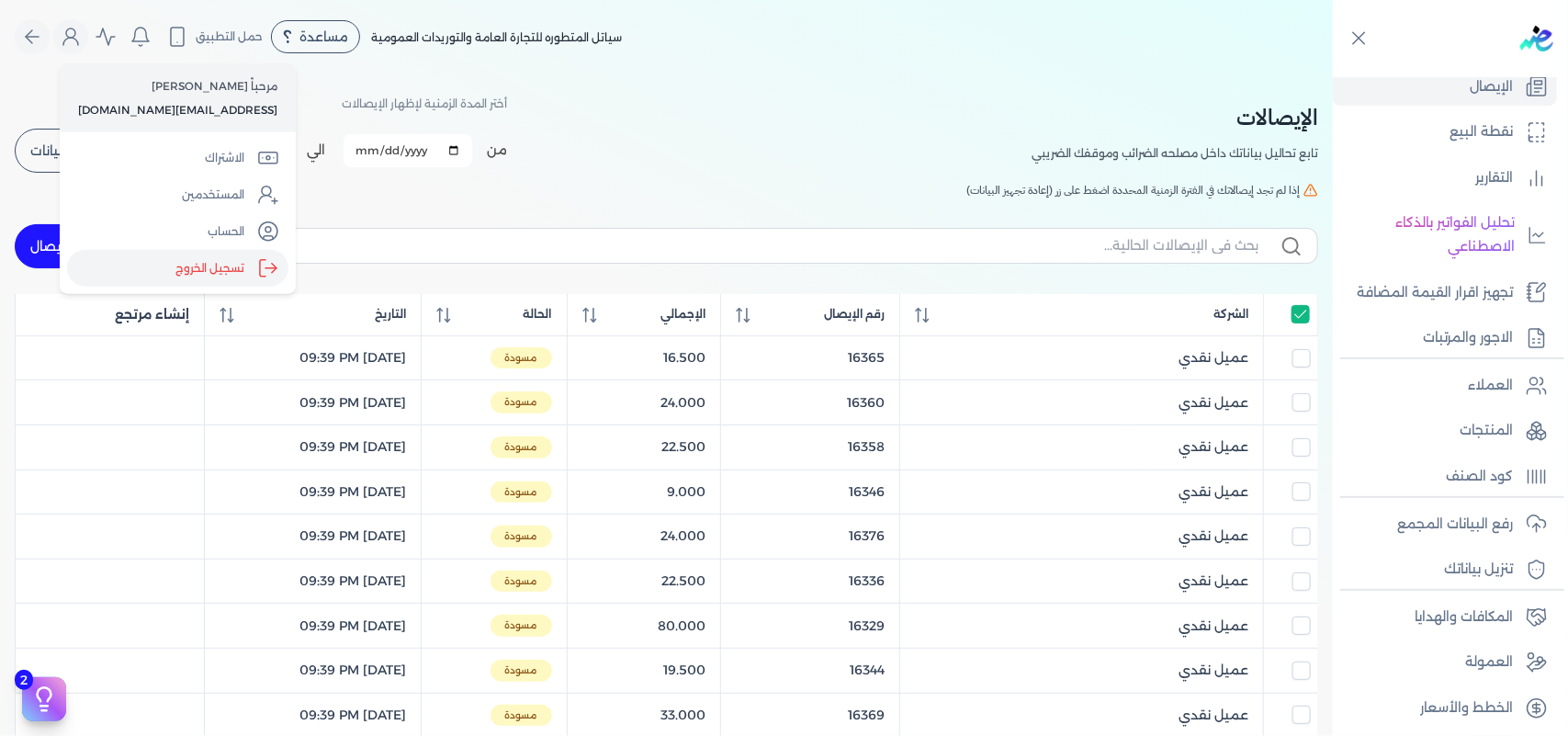
click at [211, 268] on label "تسجيل الخروج" at bounding box center [178, 268] width 222 height 37
click at [1333, 73] on input "Close" at bounding box center [1333, 73] width 0 height 0
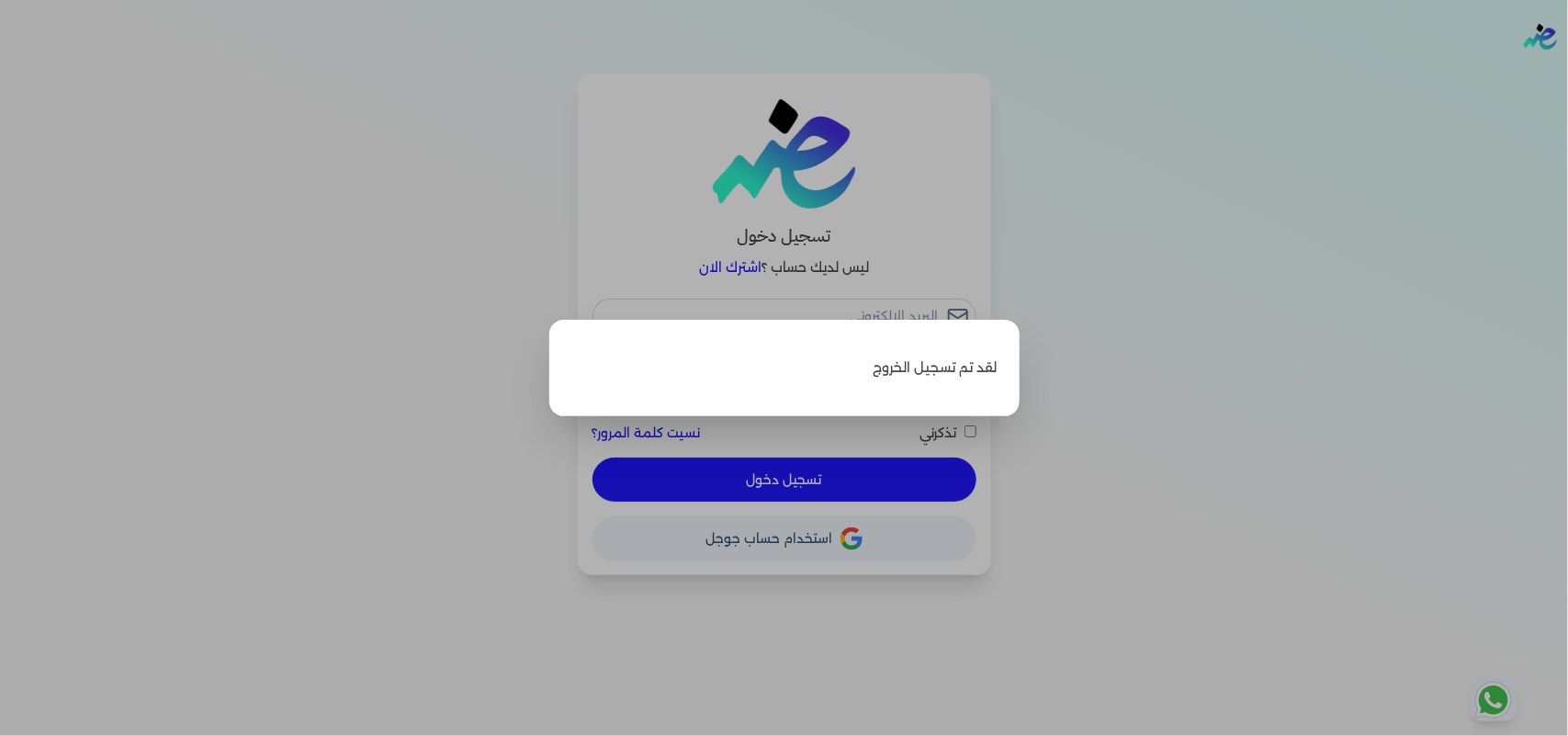
click at [1148, 187] on label "Close" at bounding box center [784, 368] width 1568 height 736
click at [1567, 73] on input "Close" at bounding box center [1568, 73] width 0 height 0
